Goal: Transaction & Acquisition: Purchase product/service

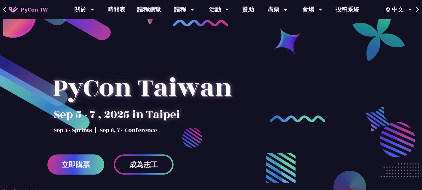
scroll to position [30, 0]
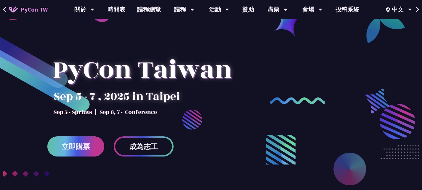
click at [82, 150] on span "立即購票" at bounding box center [76, 146] width 28 height 7
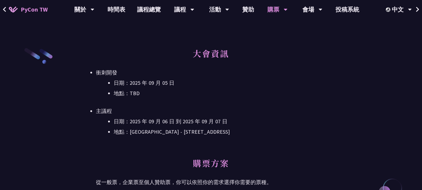
scroll to position [207, 0]
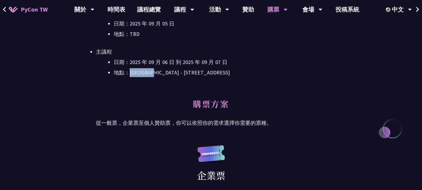
drag, startPoint x: 128, startPoint y: 89, endPoint x: 161, endPoint y: 87, distance: 32.6
click at [161, 77] on li "地點：[GEOGRAPHIC_DATA] - ​[STREET_ADDRESS]" at bounding box center [220, 72] width 212 height 9
click at [186, 96] on div "大會資訊 衝刺開發 日期：[DATE] 地點：TBD 主議程 日期：[DATE] 到 [DATE] 地點：[GEOGRAPHIC_DATA] - ​[STRE…" at bounding box center [211, 43] width 230 height 110
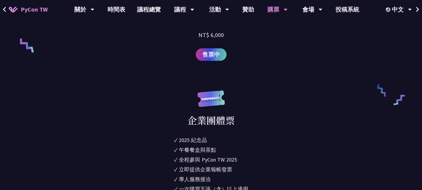
scroll to position [444, 0]
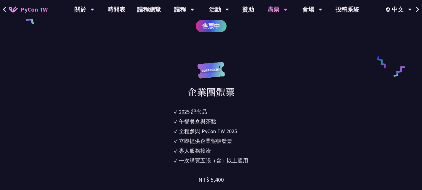
drag, startPoint x: 247, startPoint y: 118, endPoint x: 270, endPoint y: 115, distance: 23.6
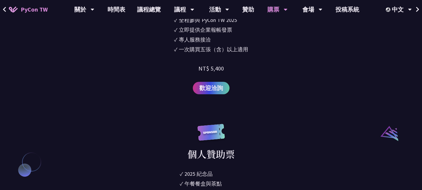
scroll to position [562, 0]
